Goal: Find specific page/section: Find specific page/section

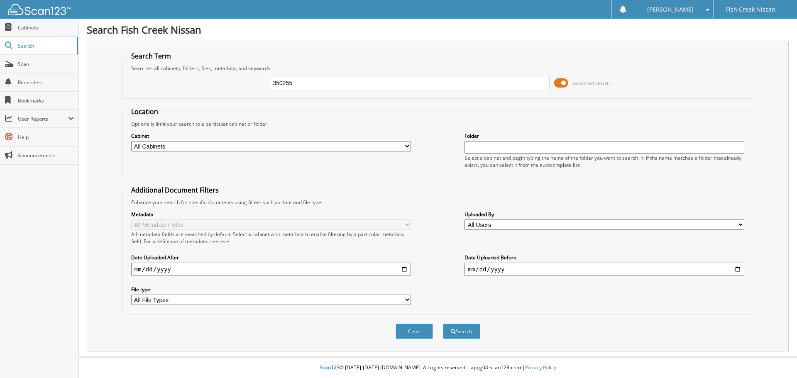
type input "350255"
click at [443, 324] on button "Search" at bounding box center [461, 331] width 37 height 15
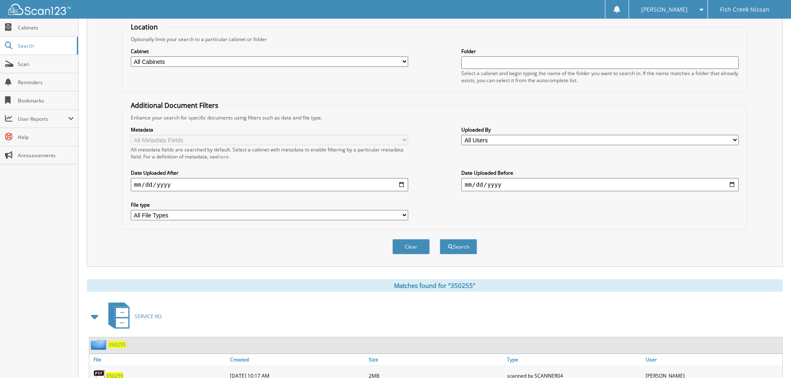
scroll to position [118, 0]
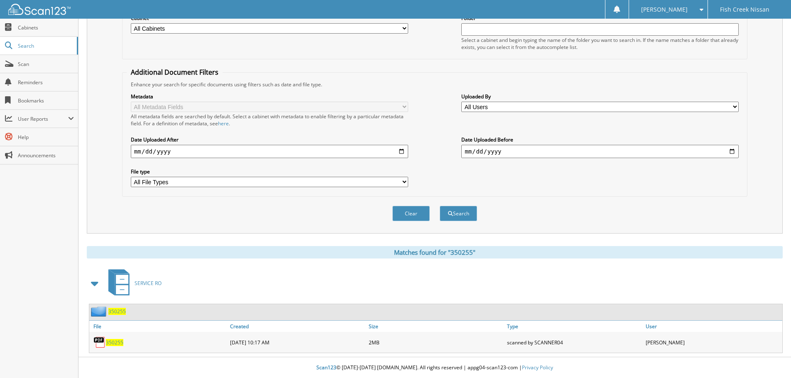
click at [118, 342] on span "350255" at bounding box center [114, 342] width 17 height 7
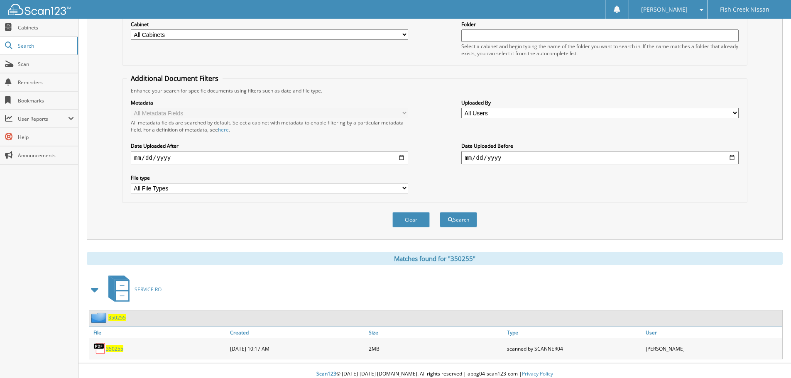
scroll to position [0, 0]
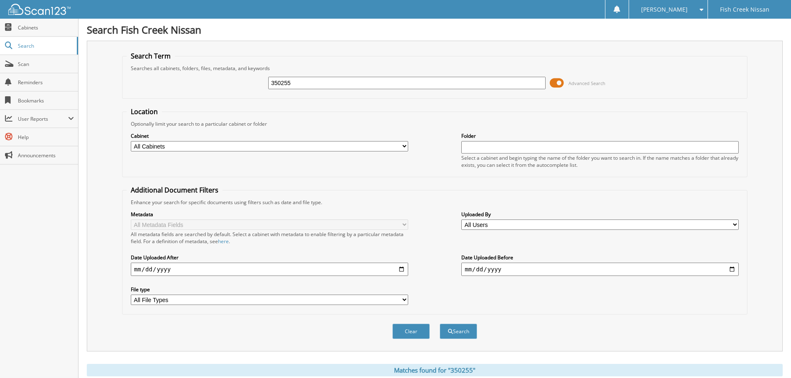
drag, startPoint x: 293, startPoint y: 81, endPoint x: 109, endPoint y: 84, distance: 184.4
click at [109, 84] on div "Search Term Searches all cabinets, folders, files, metadata, and keywords 35025…" at bounding box center [435, 196] width 696 height 311
type input "338200"
click at [440, 324] on button "Search" at bounding box center [458, 331] width 37 height 15
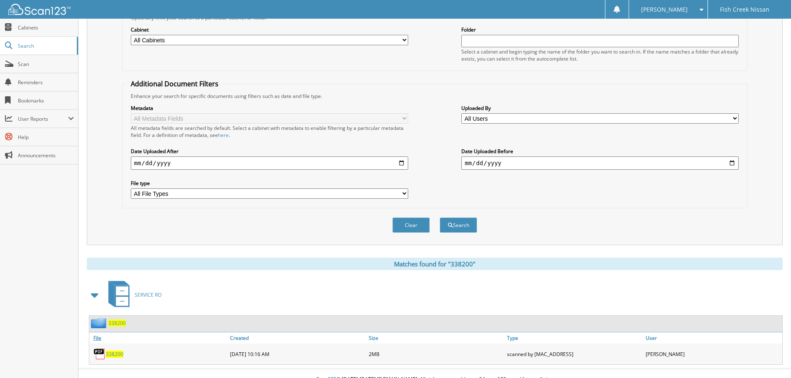
scroll to position [118, 0]
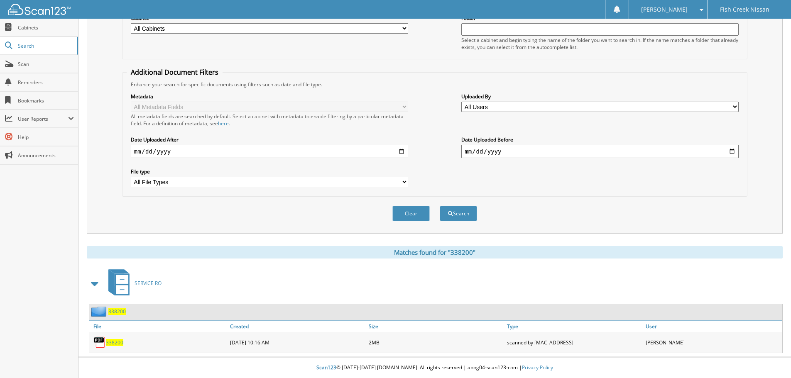
drag, startPoint x: 120, startPoint y: 343, endPoint x: 128, endPoint y: 345, distance: 8.6
click at [120, 343] on span "338200" at bounding box center [114, 342] width 17 height 7
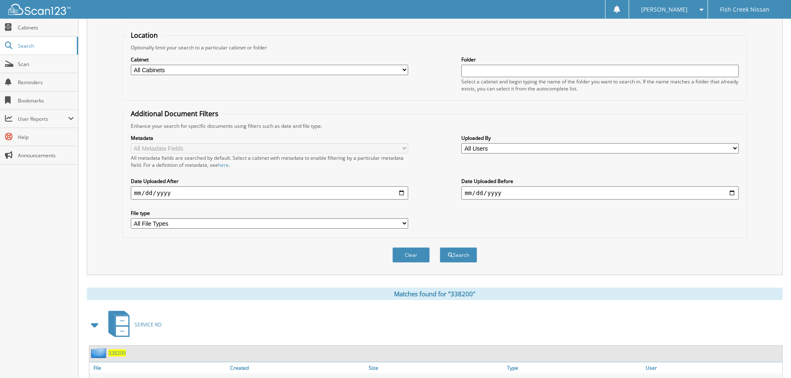
scroll to position [0, 0]
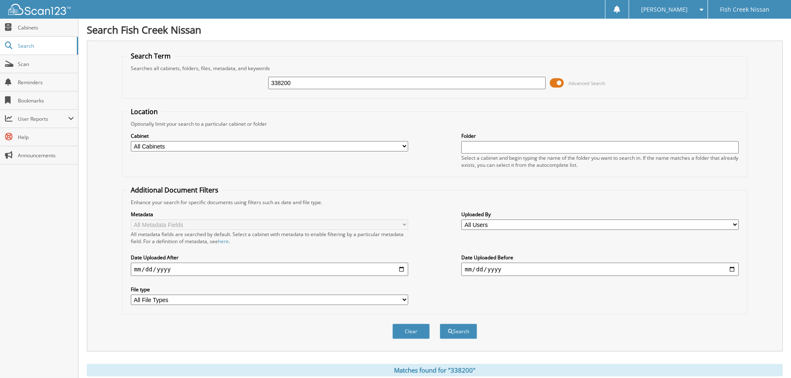
drag, startPoint x: 310, startPoint y: 86, endPoint x: 163, endPoint y: 84, distance: 147.0
click at [165, 86] on div "338200 Advanced Search" at bounding box center [435, 83] width 616 height 22
type input "346430"
click at [440, 324] on button "Search" at bounding box center [458, 331] width 37 height 15
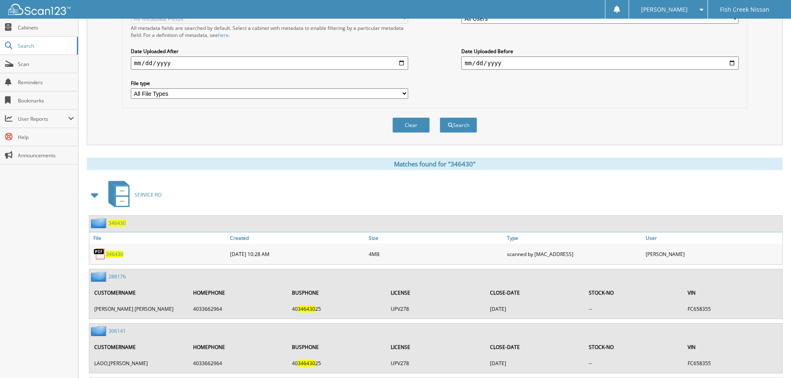
scroll to position [208, 0]
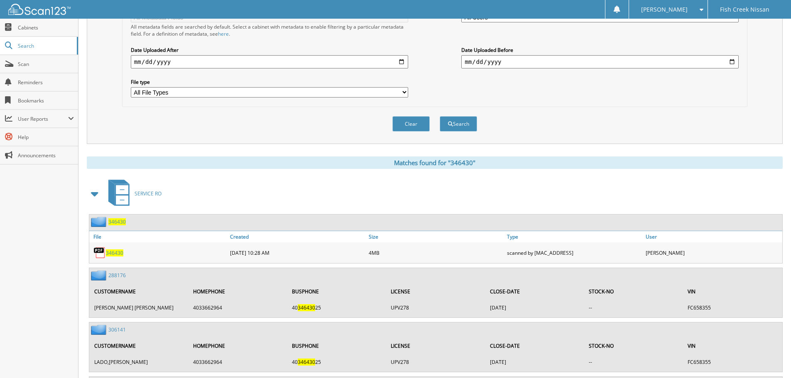
click at [117, 258] on div "346430" at bounding box center [158, 253] width 139 height 17
click at [117, 254] on span "346430" at bounding box center [114, 253] width 17 height 7
click at [115, 252] on span "346430" at bounding box center [114, 253] width 17 height 7
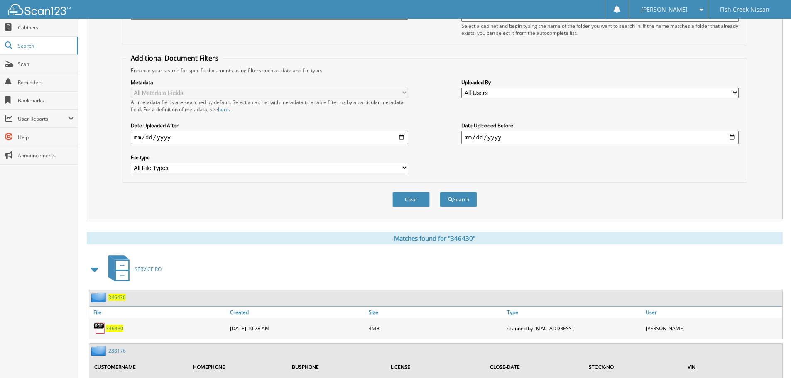
scroll to position [0, 0]
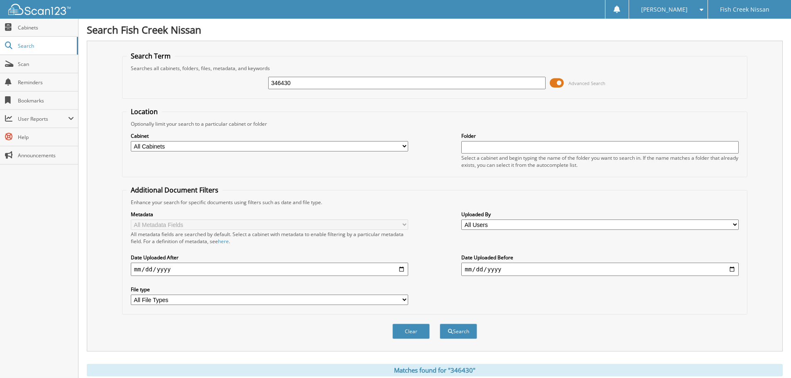
drag, startPoint x: 311, startPoint y: 85, endPoint x: 110, endPoint y: 90, distance: 200.6
click at [154, 83] on div "346430 Advanced Search" at bounding box center [435, 83] width 616 height 22
type input "341358"
click at [440, 324] on button "Search" at bounding box center [458, 331] width 37 height 15
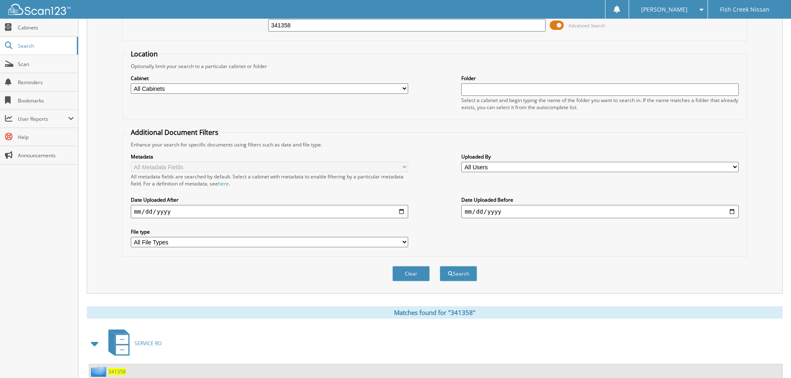
scroll to position [118, 0]
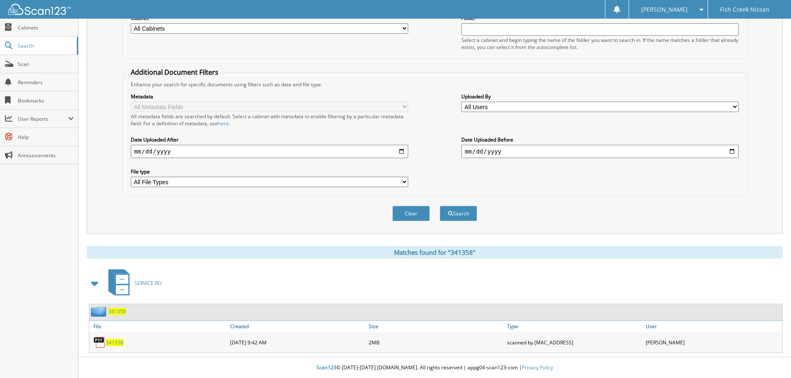
click at [120, 342] on span "341358" at bounding box center [114, 342] width 17 height 7
click at [112, 345] on span "341358" at bounding box center [114, 342] width 17 height 7
click at [119, 342] on span "341358" at bounding box center [114, 342] width 17 height 7
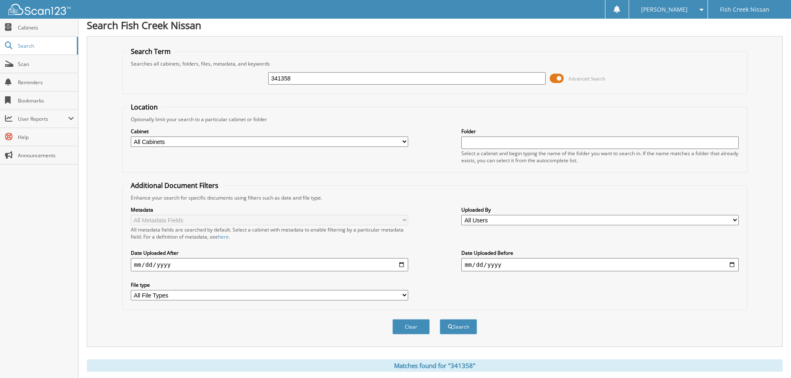
scroll to position [0, 0]
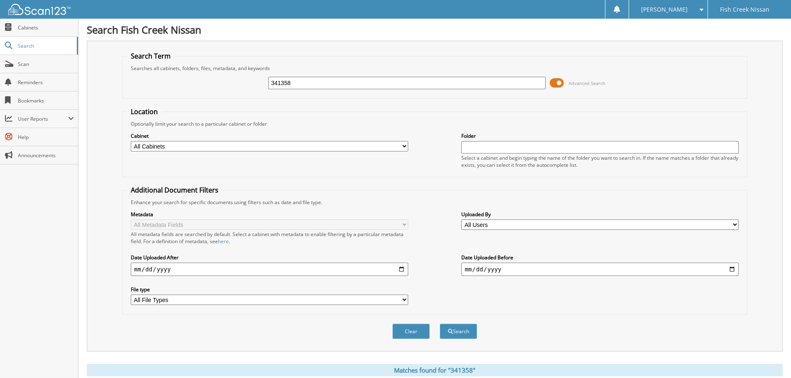
drag, startPoint x: 316, startPoint y: 86, endPoint x: 135, endPoint y: 86, distance: 181.0
click at [140, 86] on div "341358 Advanced Search" at bounding box center [435, 83] width 616 height 22
type input "341164"
click at [440, 324] on button "Search" at bounding box center [458, 331] width 37 height 15
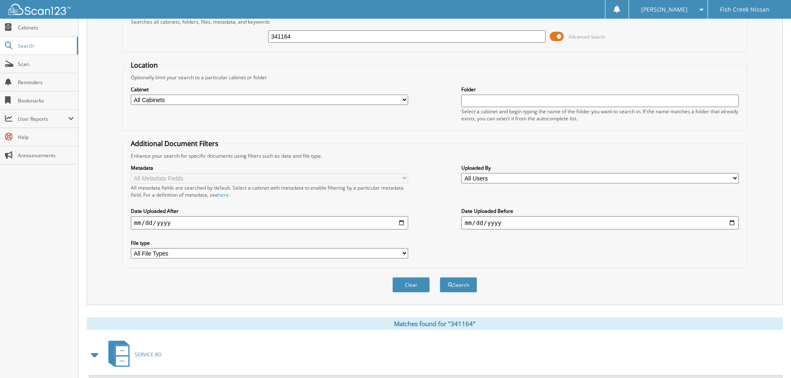
scroll to position [118, 0]
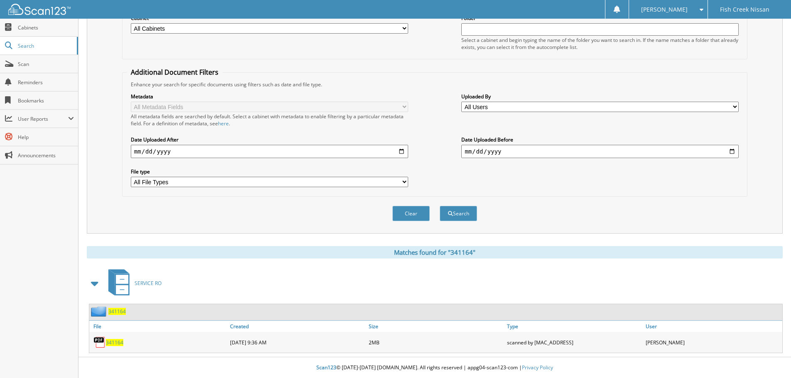
click at [118, 341] on span "341164" at bounding box center [114, 342] width 17 height 7
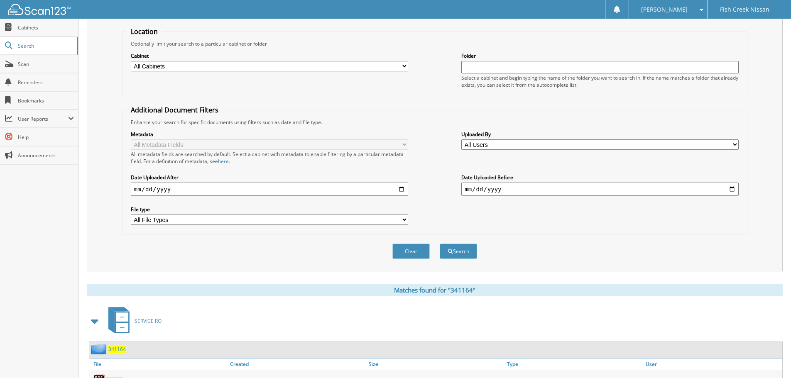
scroll to position [0, 0]
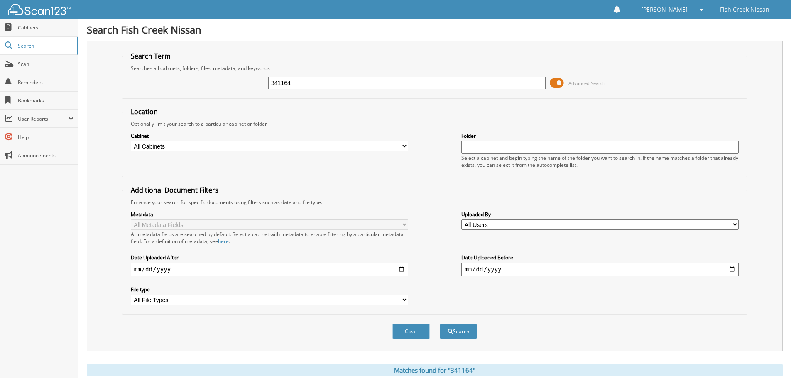
drag, startPoint x: 291, startPoint y: 81, endPoint x: 106, endPoint y: 78, distance: 185.6
click at [110, 83] on div "Search Term Searches all cabinets, folders, files, metadata, and keywords 34116…" at bounding box center [435, 196] width 696 height 311
type input "345325"
click at [440, 324] on button "Search" at bounding box center [458, 331] width 37 height 15
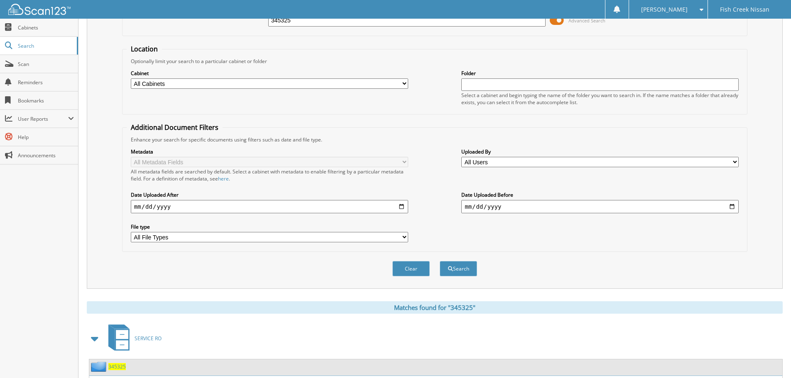
scroll to position [118, 0]
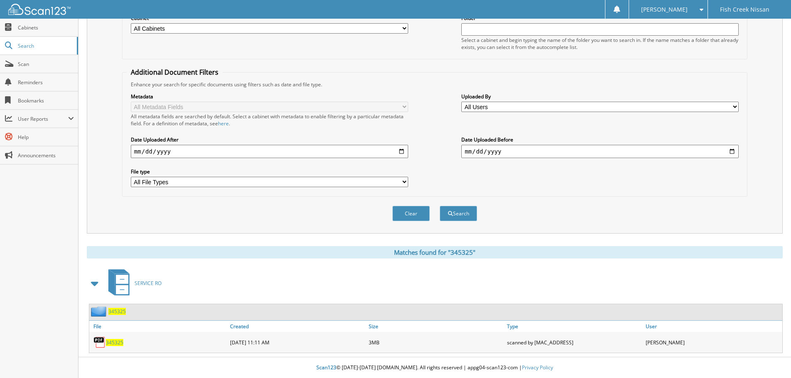
click at [117, 343] on span "345325" at bounding box center [114, 342] width 17 height 7
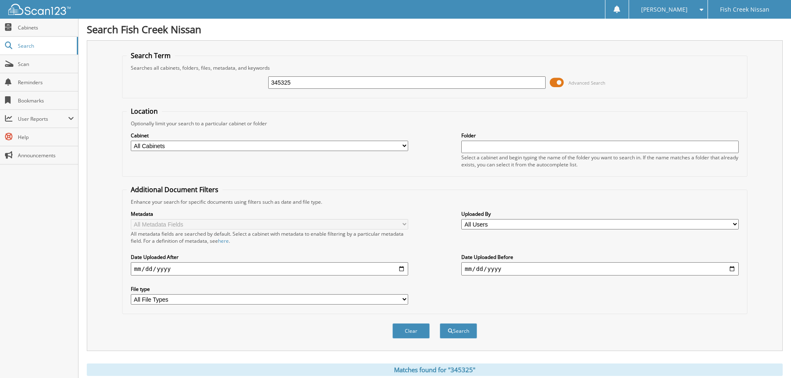
scroll to position [0, 0]
drag, startPoint x: 303, startPoint y: 83, endPoint x: 174, endPoint y: 83, distance: 128.3
click at [174, 83] on div "345325 Advanced Search" at bounding box center [435, 83] width 616 height 22
type input "349356"
click at [440, 324] on button "Search" at bounding box center [458, 331] width 37 height 15
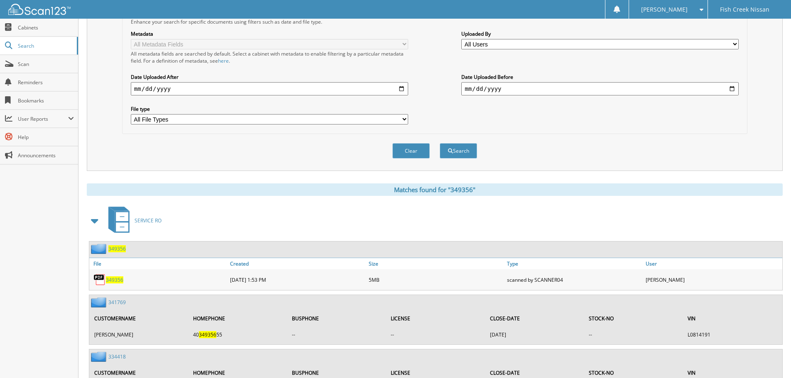
scroll to position [208, 0]
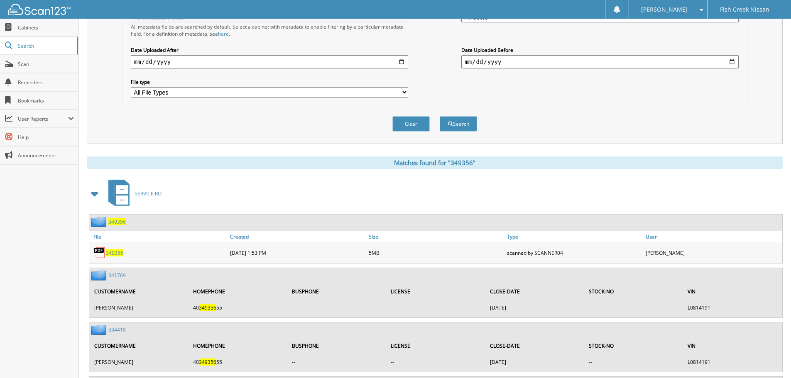
click at [114, 251] on span "349356" at bounding box center [114, 253] width 17 height 7
click at [119, 256] on span "349356" at bounding box center [114, 253] width 17 height 7
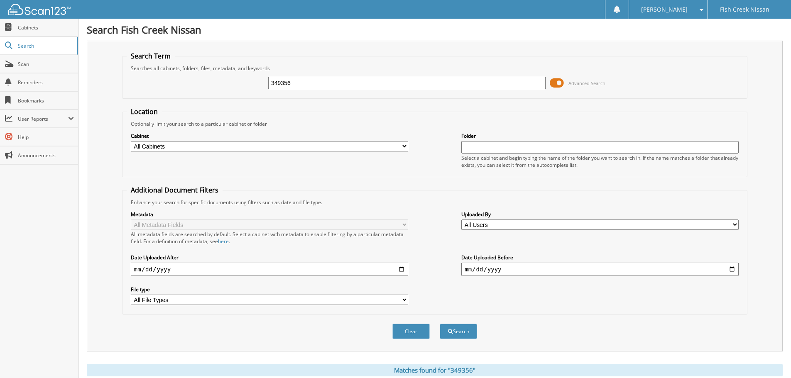
drag, startPoint x: 309, startPoint y: 83, endPoint x: 89, endPoint y: 82, distance: 220.5
click at [107, 92] on div "Search Term Searches all cabinets, folders, files, metadata, and keywords 34935…" at bounding box center [435, 196] width 696 height 311
type input "350741"
click at [440, 324] on button "Search" at bounding box center [458, 331] width 37 height 15
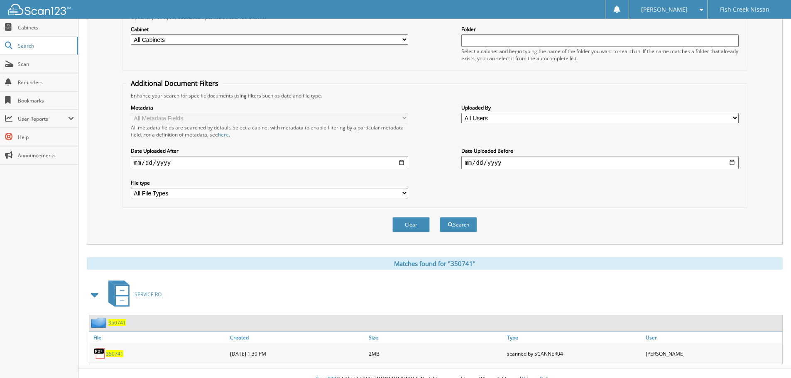
scroll to position [118, 0]
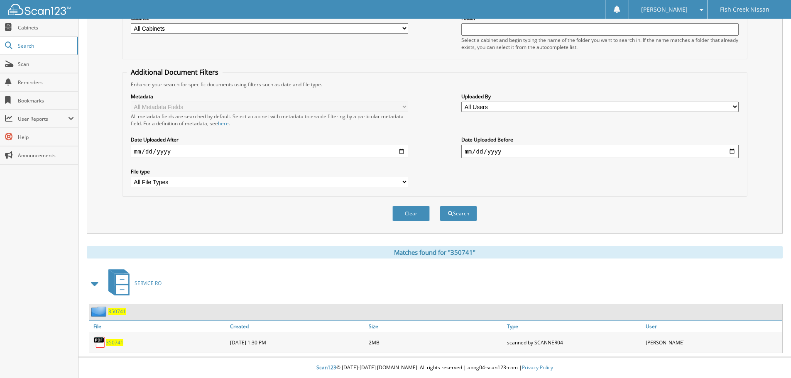
click at [112, 341] on span "350741" at bounding box center [114, 342] width 17 height 7
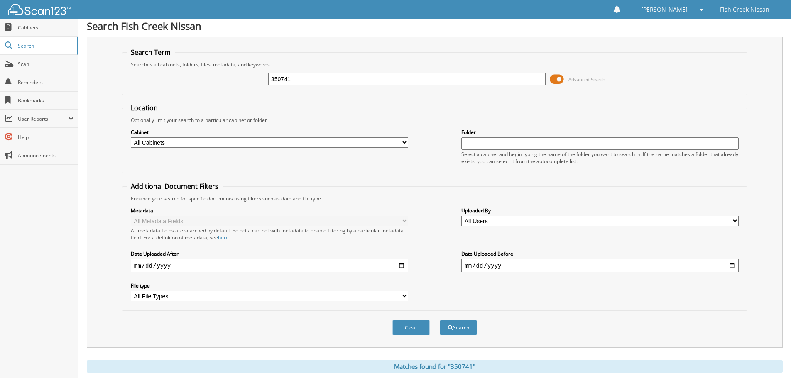
scroll to position [0, 0]
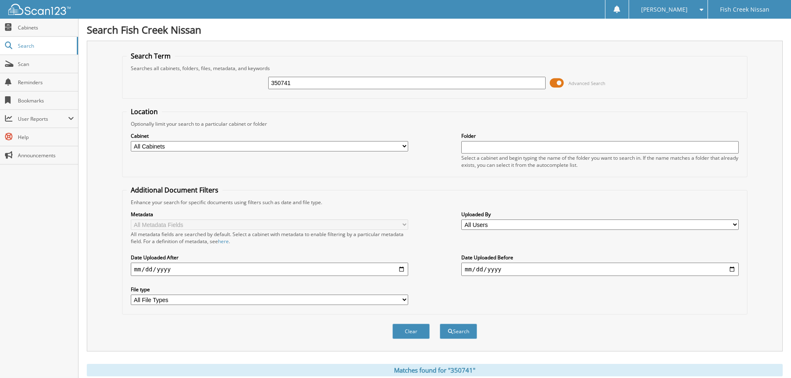
drag, startPoint x: 294, startPoint y: 92, endPoint x: 220, endPoint y: 92, distance: 74.3
click at [222, 92] on div "350741 Advanced Search" at bounding box center [435, 83] width 616 height 22
drag, startPoint x: 291, startPoint y: 83, endPoint x: 138, endPoint y: 86, distance: 152.8
click at [148, 89] on div "350741 Advanced Search" at bounding box center [435, 83] width 616 height 22
type input "324264"
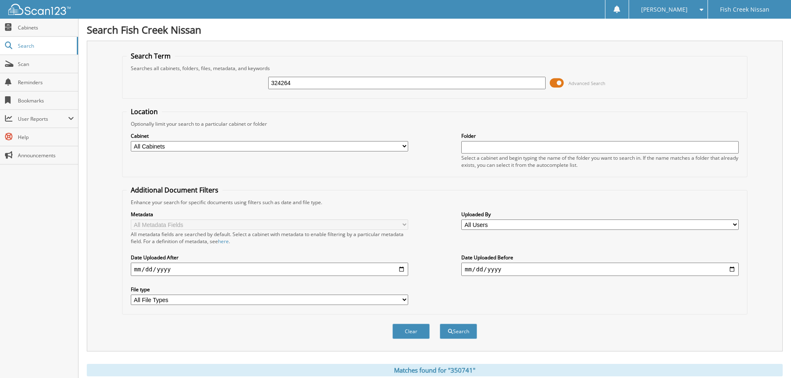
click at [440, 324] on button "Search" at bounding box center [458, 331] width 37 height 15
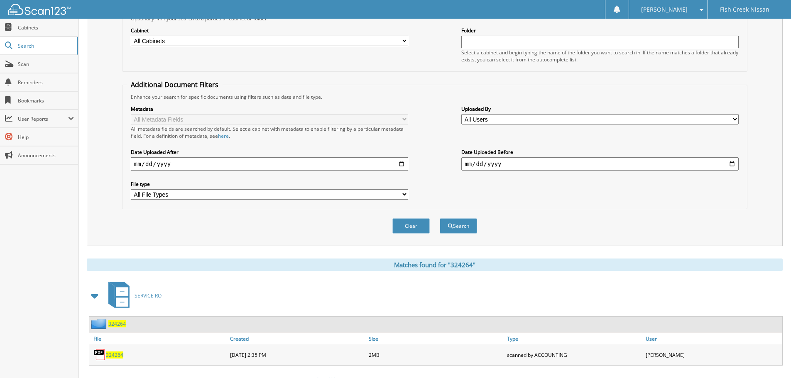
scroll to position [118, 0]
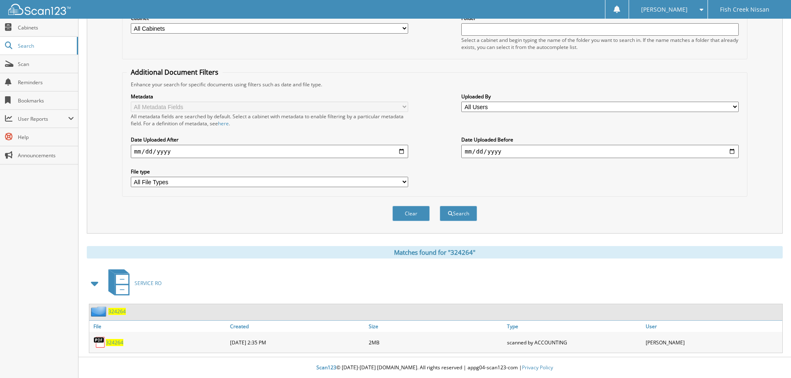
click at [113, 344] on span "324264" at bounding box center [114, 342] width 17 height 7
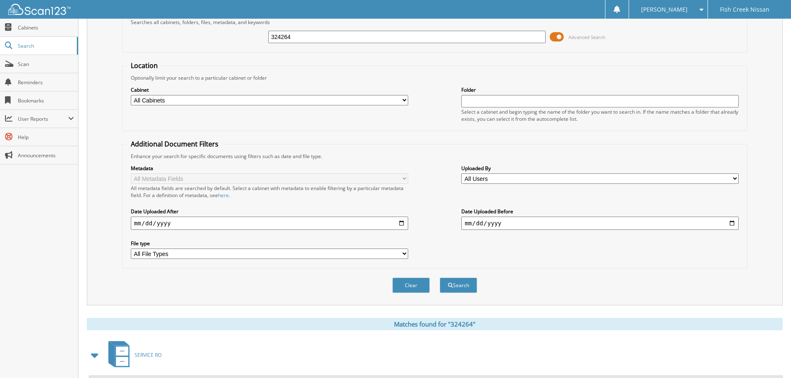
scroll to position [0, 0]
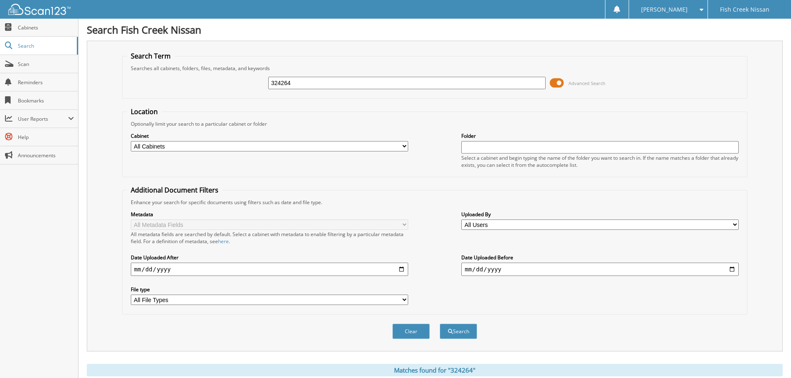
drag, startPoint x: 309, startPoint y: 85, endPoint x: 108, endPoint y: 86, distance: 201.8
click at [119, 93] on div "Search Term Searches all cabinets, folders, files, metadata, and keywords 32426…" at bounding box center [435, 196] width 696 height 311
type input "331936"
click at [440, 324] on button "Search" at bounding box center [458, 331] width 37 height 15
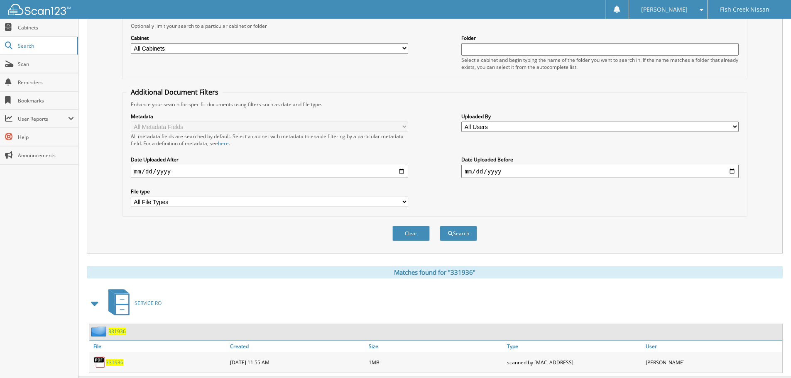
scroll to position [118, 0]
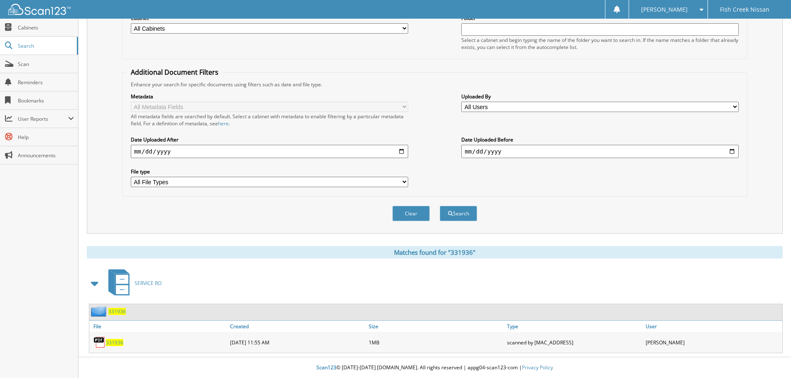
click at [120, 339] on span "331936" at bounding box center [114, 342] width 17 height 7
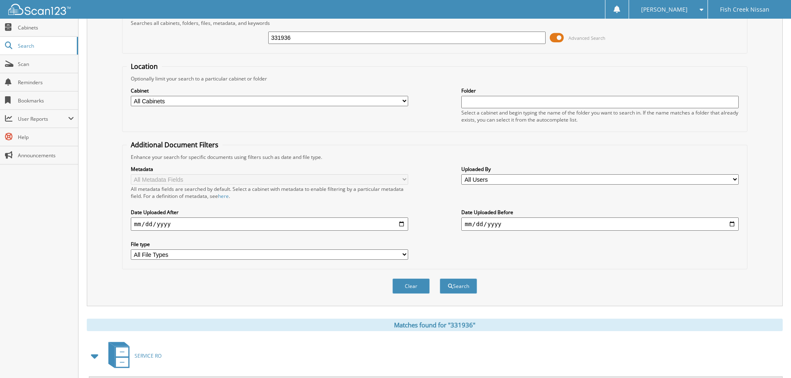
scroll to position [0, 0]
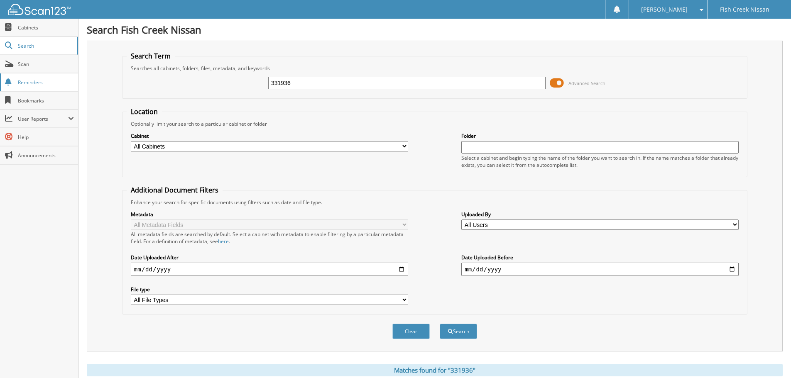
drag, startPoint x: 348, startPoint y: 83, endPoint x: 73, endPoint y: 81, distance: 274.5
click at [100, 82] on div "Search Term Searches all cabinets, folders, files, metadata, and keywords 33193…" at bounding box center [435, 196] width 696 height 311
type input "351277"
click at [440, 324] on button "Search" at bounding box center [458, 331] width 37 height 15
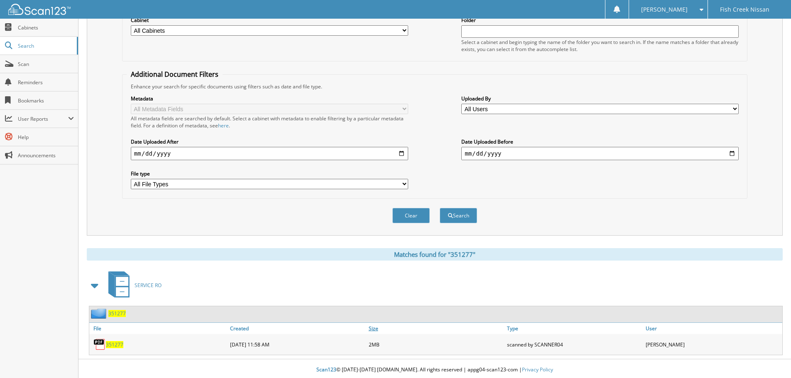
scroll to position [118, 0]
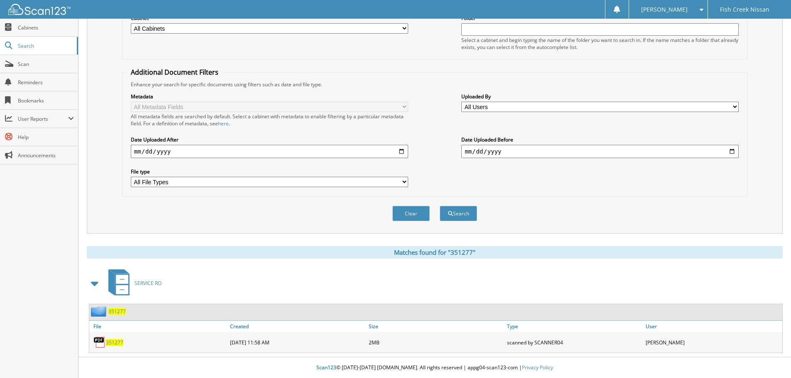
click at [115, 343] on span "351277" at bounding box center [114, 342] width 17 height 7
